Goal: Transaction & Acquisition: Book appointment/travel/reservation

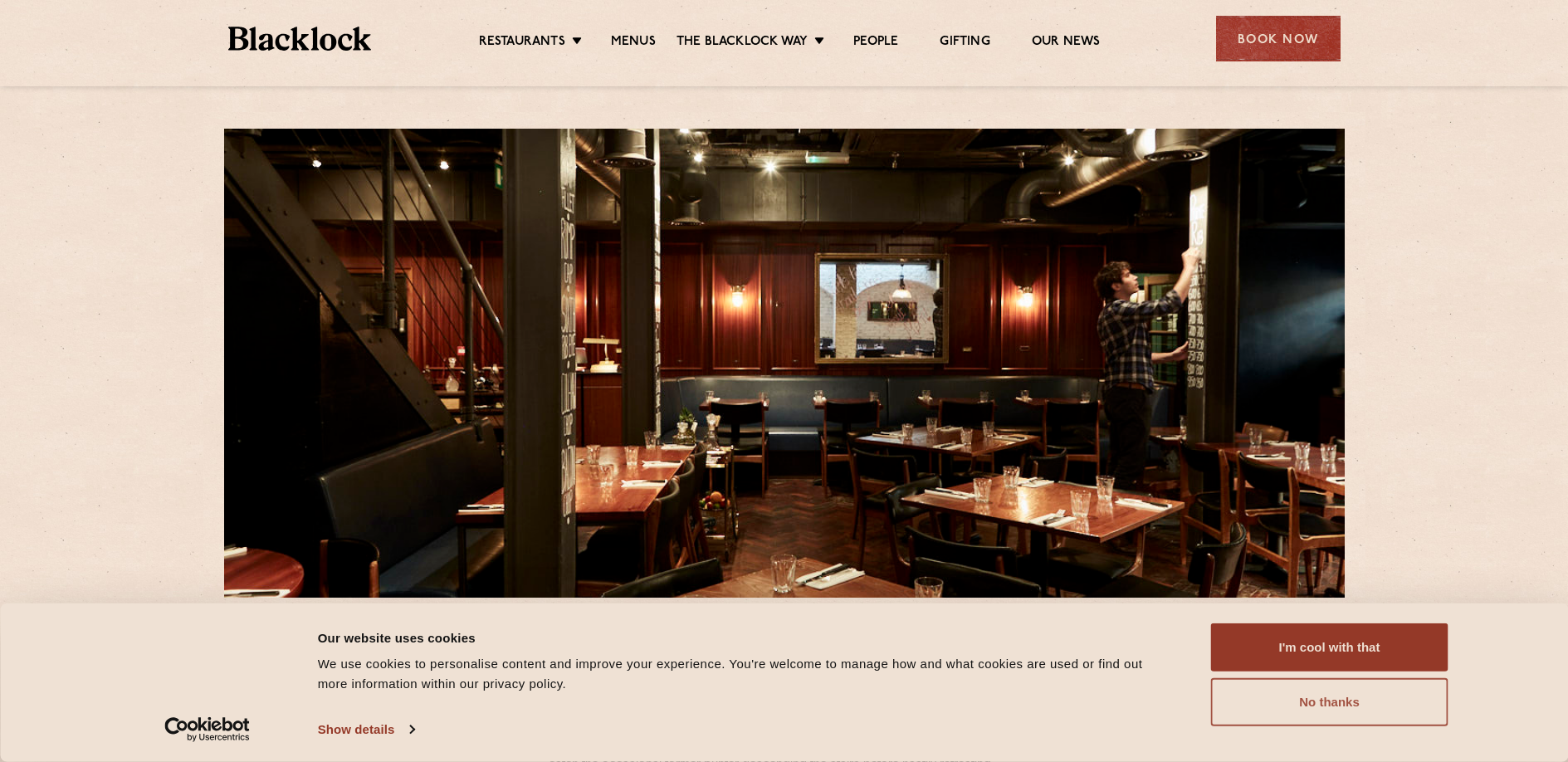
click at [1354, 720] on button "No thanks" at bounding box center [1329, 701] width 238 height 48
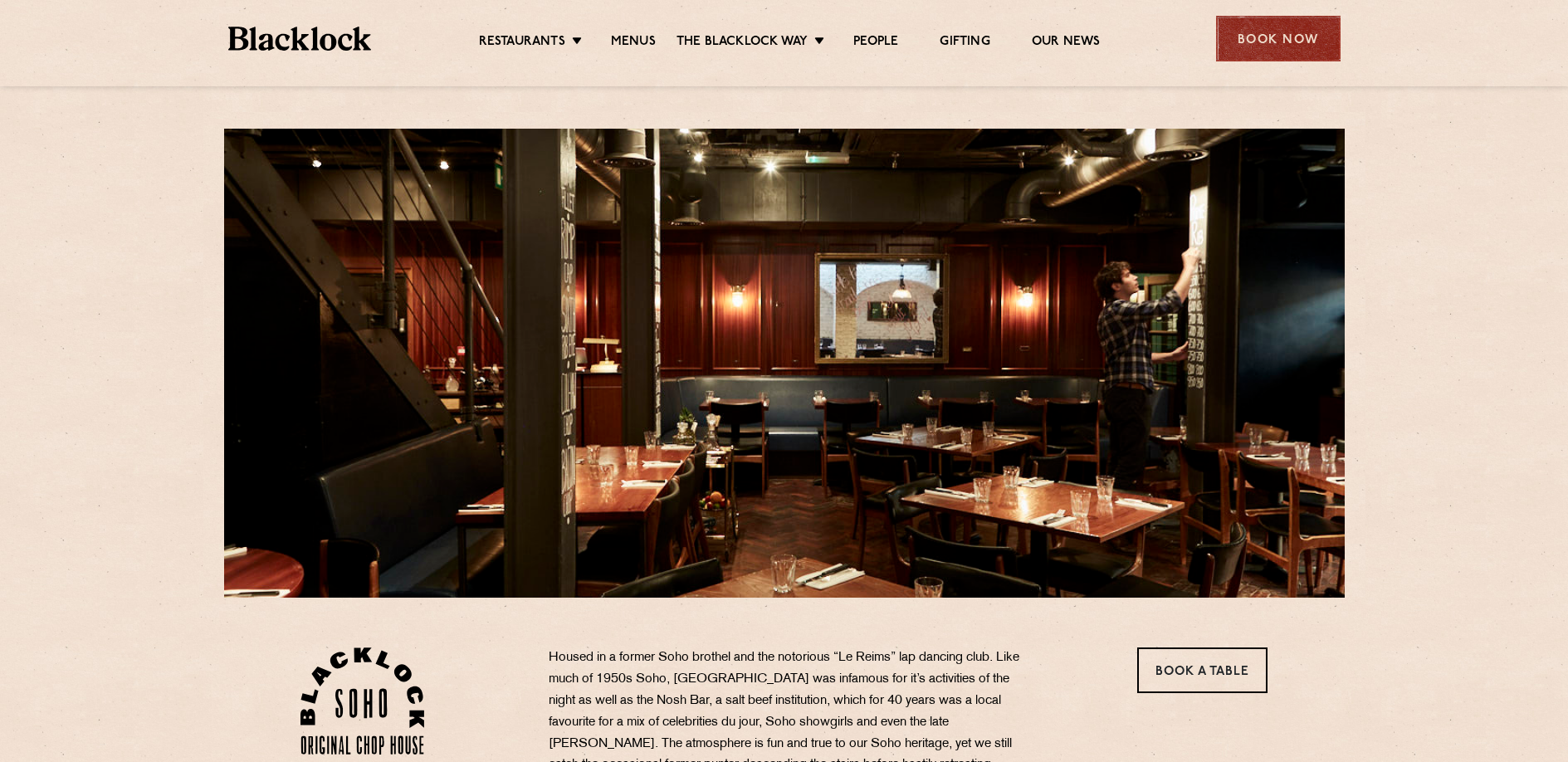
click at [1299, 35] on div "Book Now" at bounding box center [1278, 38] width 124 height 46
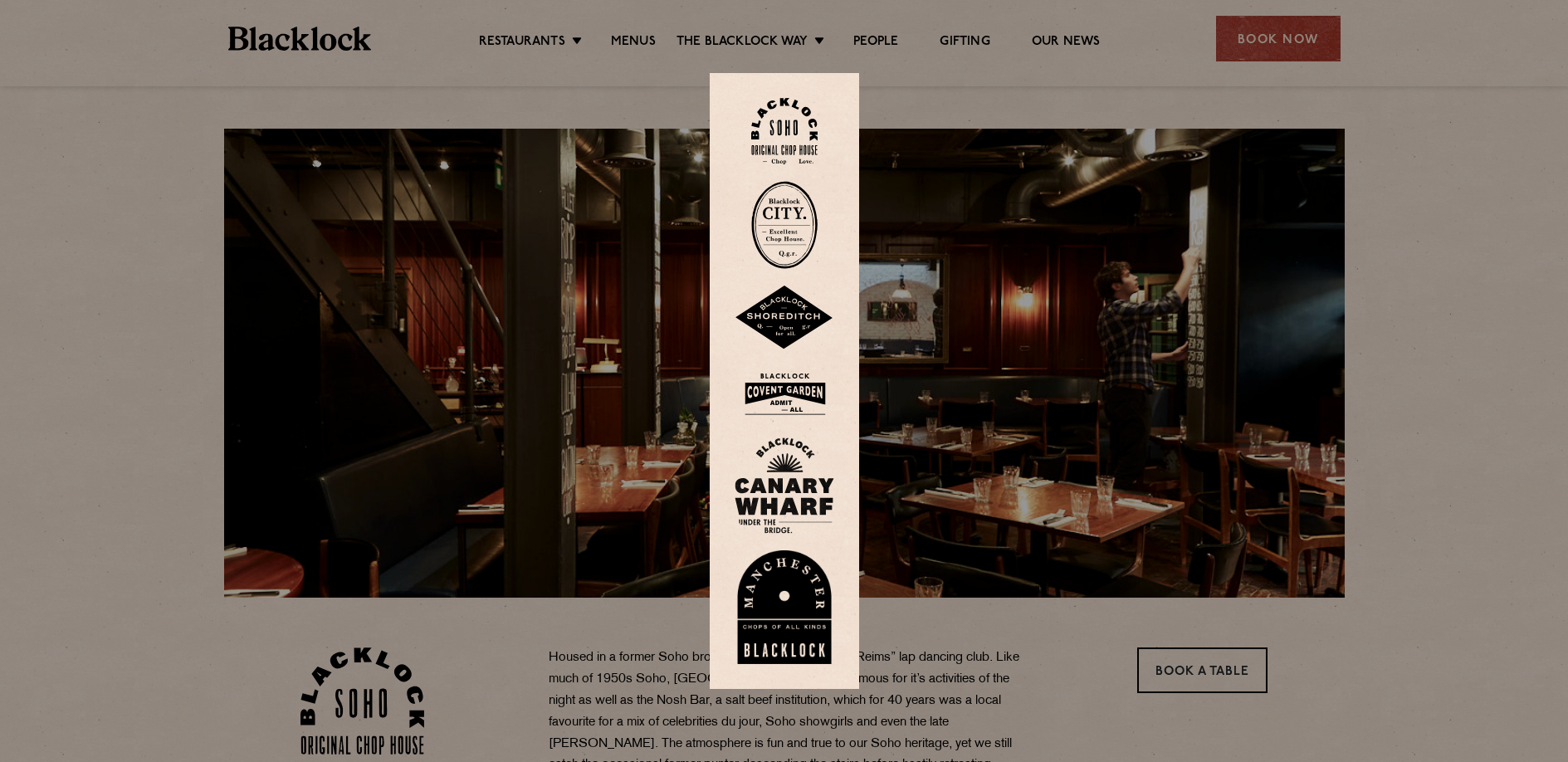
click at [798, 138] on img at bounding box center [785, 131] width 66 height 67
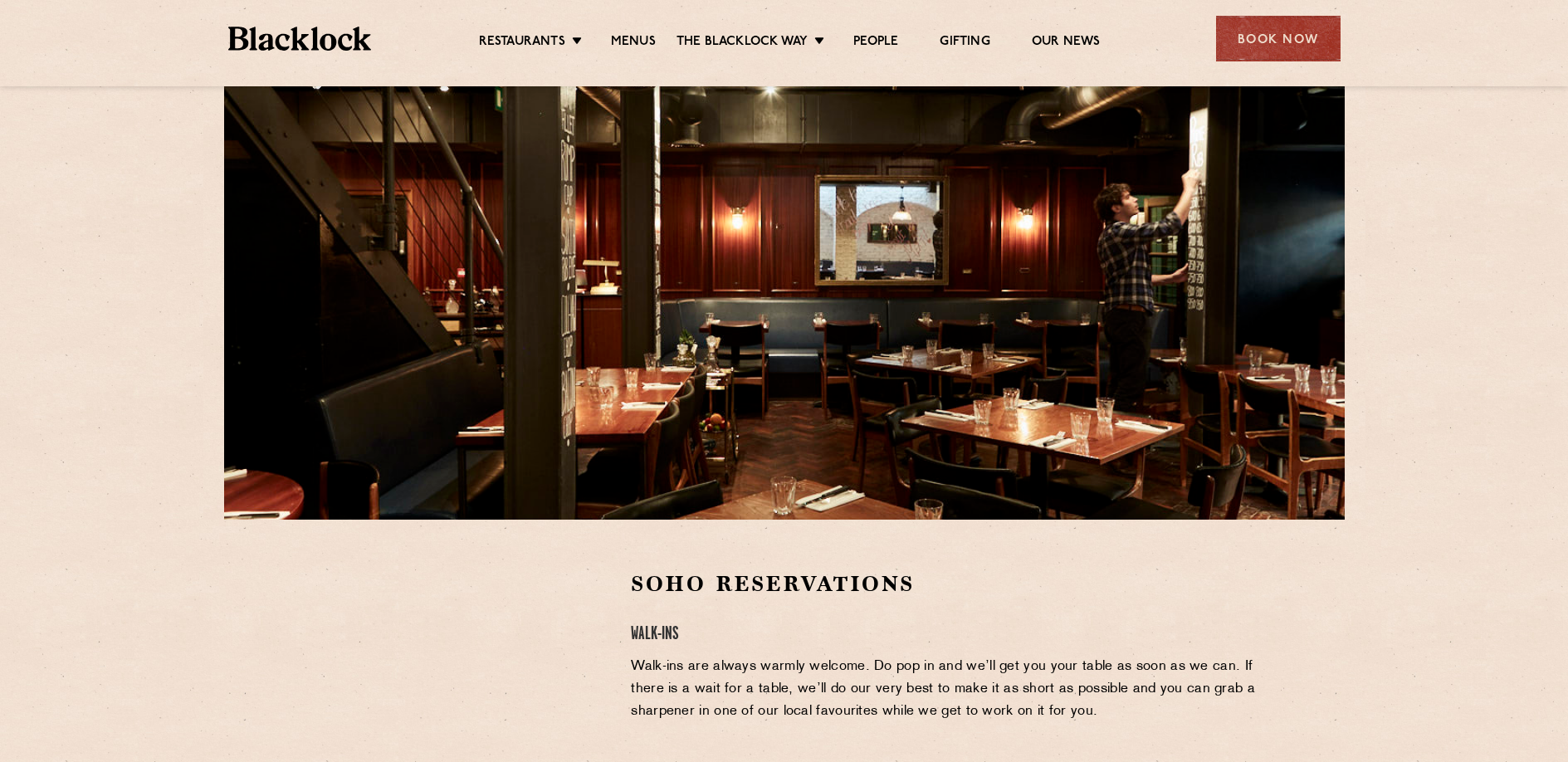
scroll to position [293, 0]
